Goal: Information Seeking & Learning: Learn about a topic

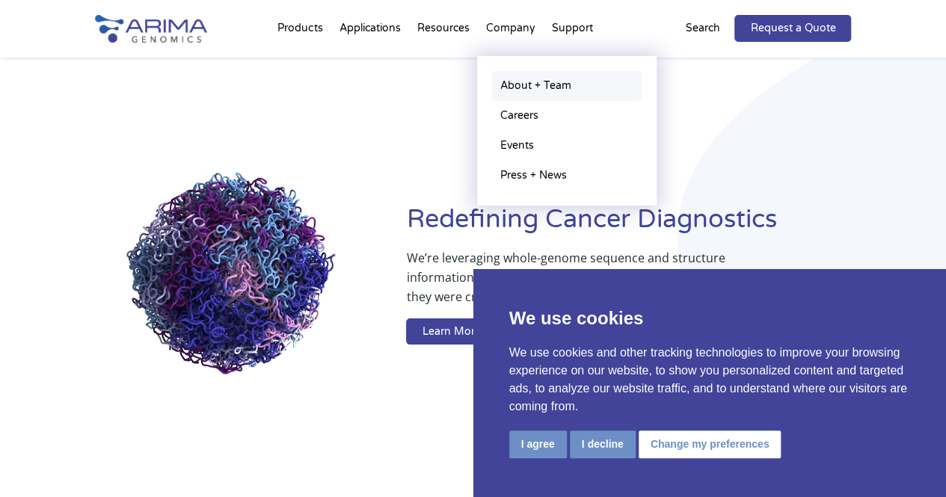
click at [513, 83] on link "About + Team" at bounding box center [567, 86] width 150 height 30
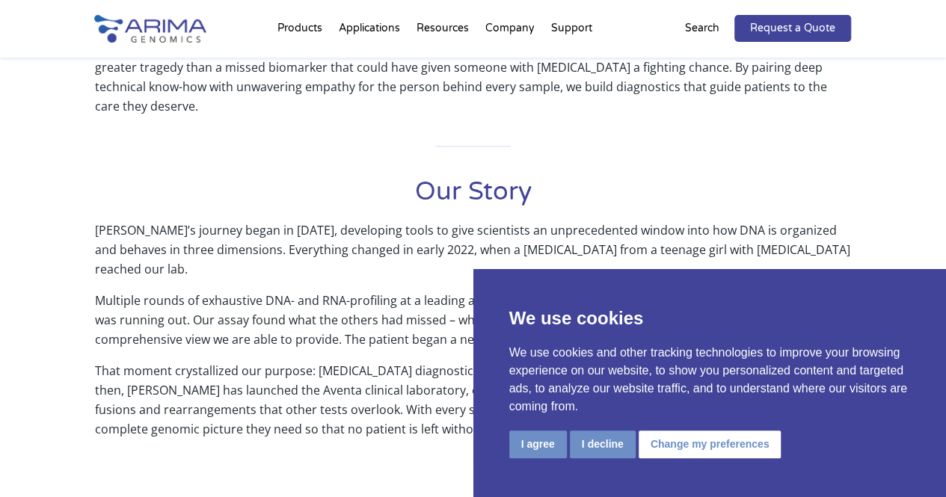
scroll to position [607, 0]
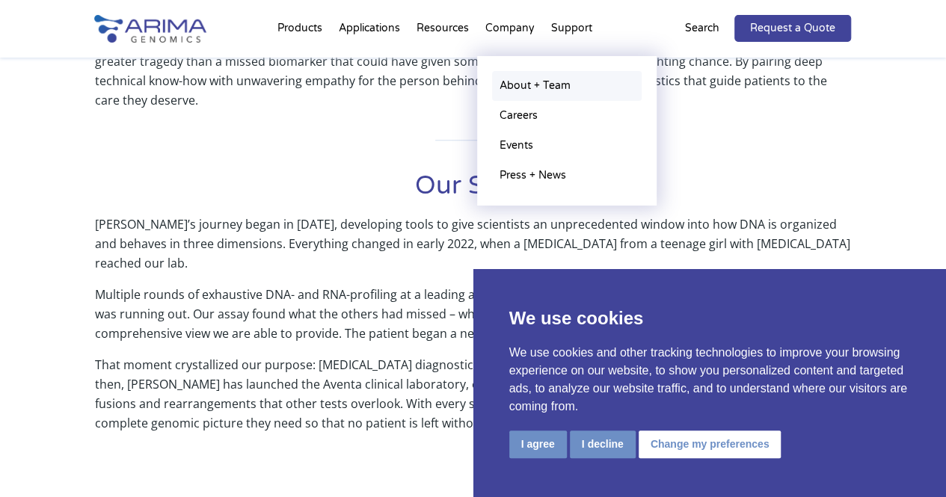
click at [518, 82] on link "About + Team" at bounding box center [567, 86] width 150 height 30
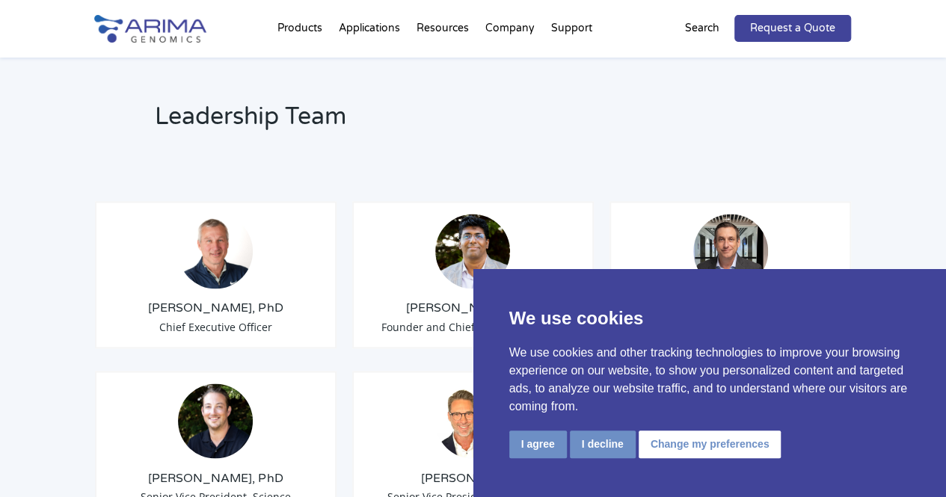
scroll to position [1100, 0]
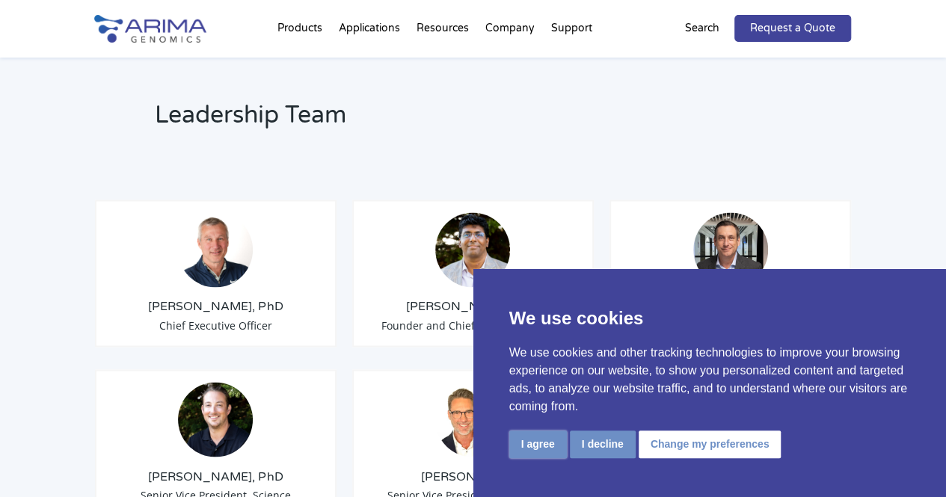
click at [529, 450] on button "I agree" at bounding box center [538, 445] width 58 height 28
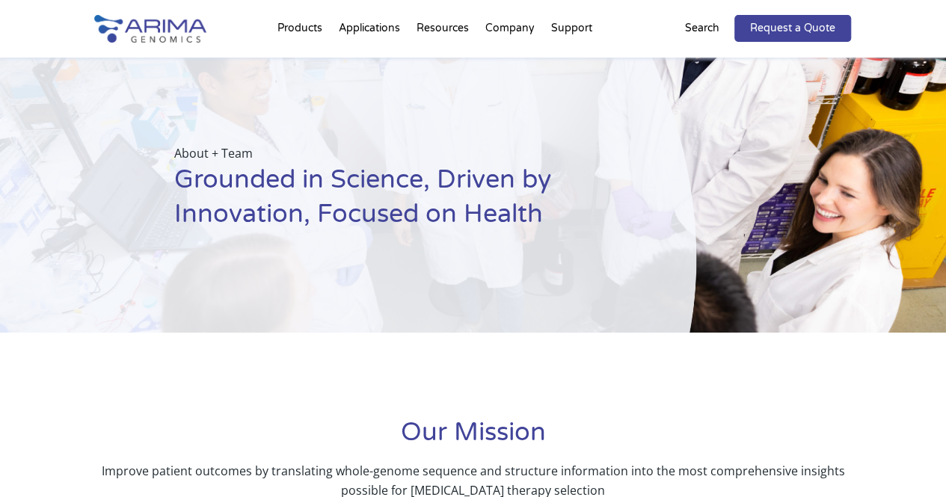
scroll to position [0, 0]
